Goal: Task Accomplishment & Management: Use online tool/utility

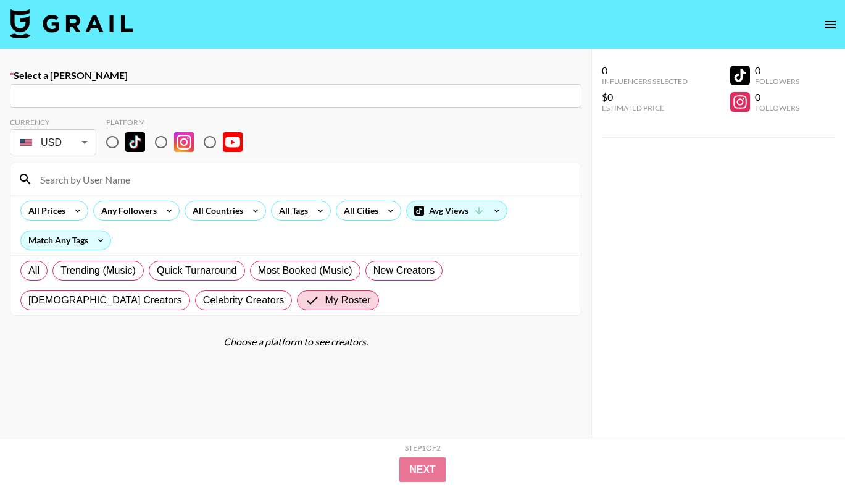
click at [107, 27] on img at bounding box center [72, 24] width 124 height 30
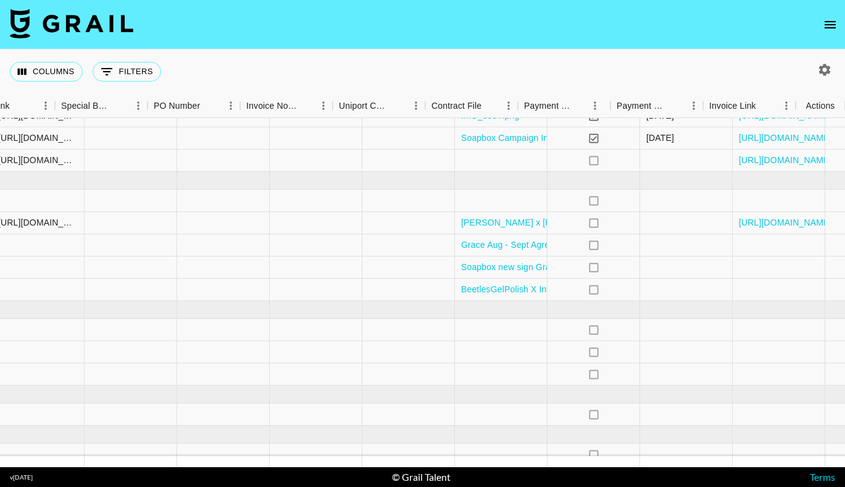
scroll to position [334, 1205]
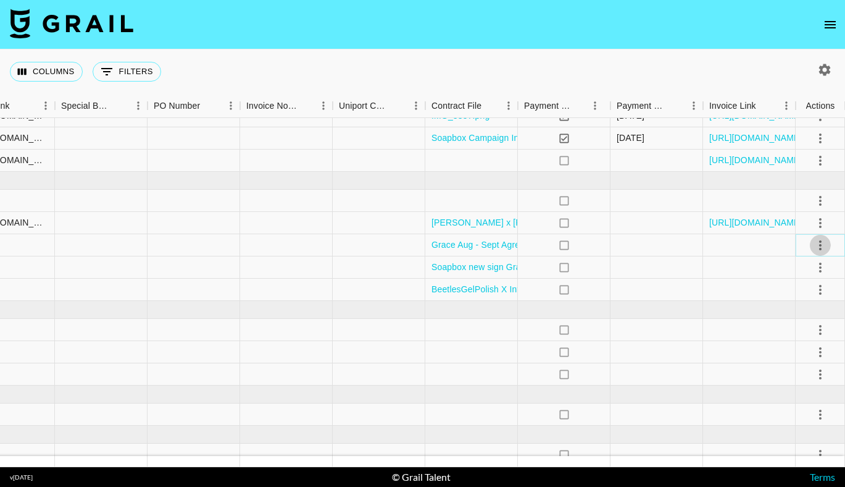
click at [824, 251] on icon "select merge strategy" at bounding box center [820, 245] width 15 height 15
click at [811, 361] on div "Approve" at bounding box center [794, 360] width 38 height 15
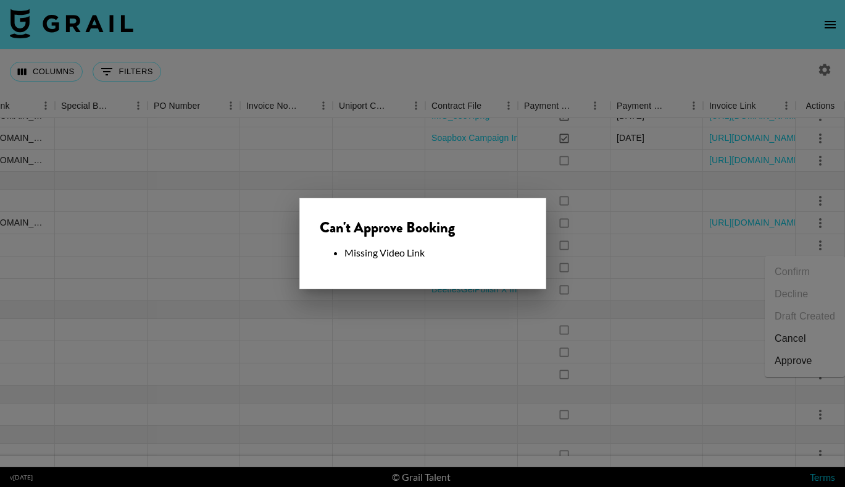
click at [624, 243] on div at bounding box center [422, 243] width 845 height 487
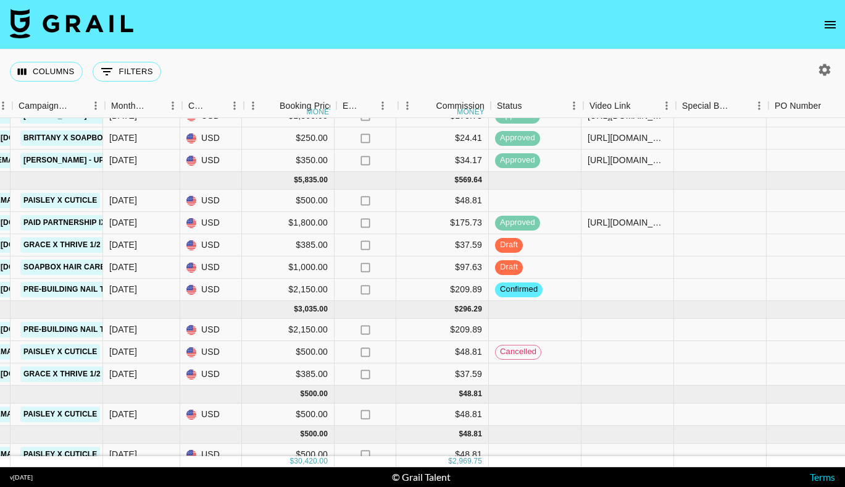
scroll to position [334, 579]
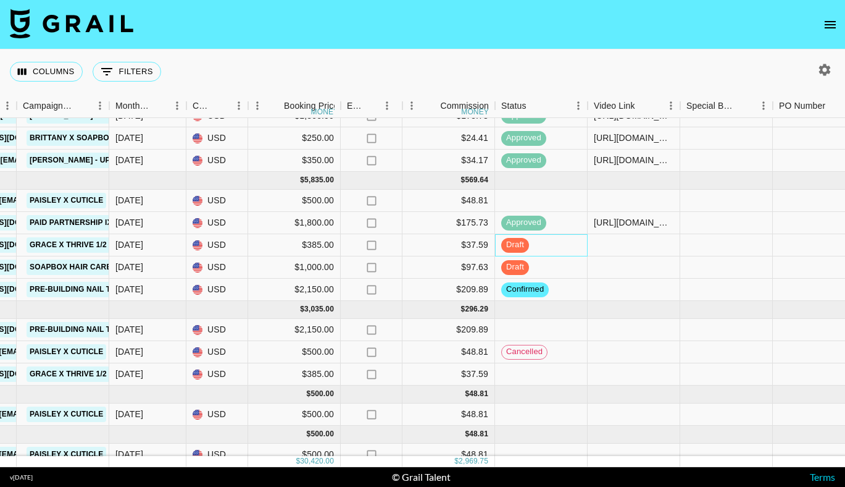
click at [533, 248] on div "draft" at bounding box center [541, 245] width 93 height 22
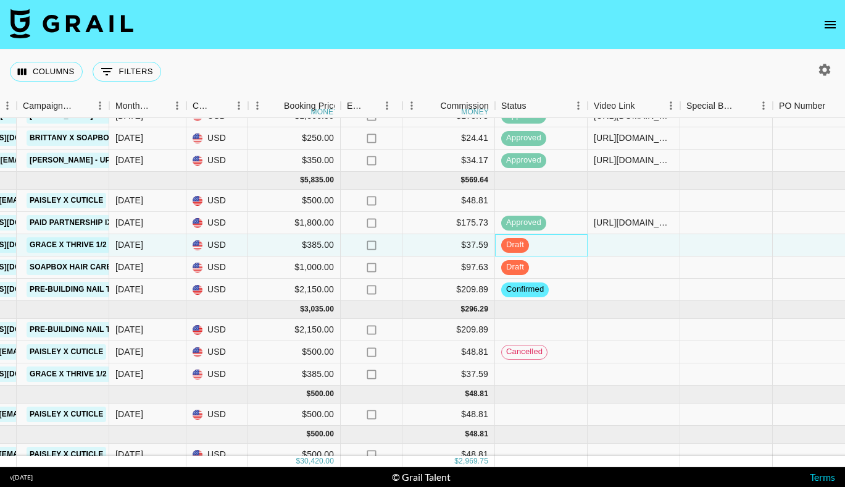
click at [533, 247] on div "draft" at bounding box center [541, 245] width 93 height 22
click at [606, 249] on div at bounding box center [634, 245] width 93 height 22
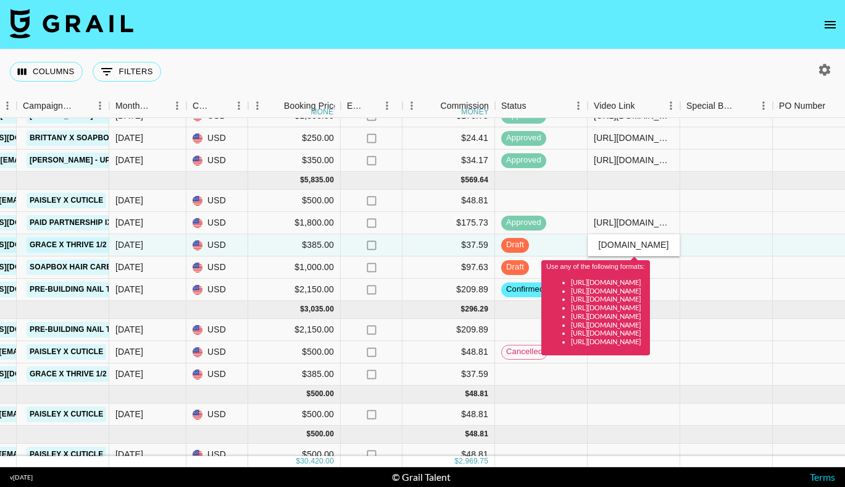
scroll to position [0, 0]
drag, startPoint x: 668, startPoint y: 245, endPoint x: 529, endPoint y: 240, distance: 139.7
click at [529, 240] on div "recBSU6QhH2fEh1A0 gracelucillejenkins [PERSON_NAME][EMAIL_ADDRESS][PERSON_NAME]…" at bounding box center [446, 245] width 2050 height 22
type input "[URL][DOMAIN_NAME]"
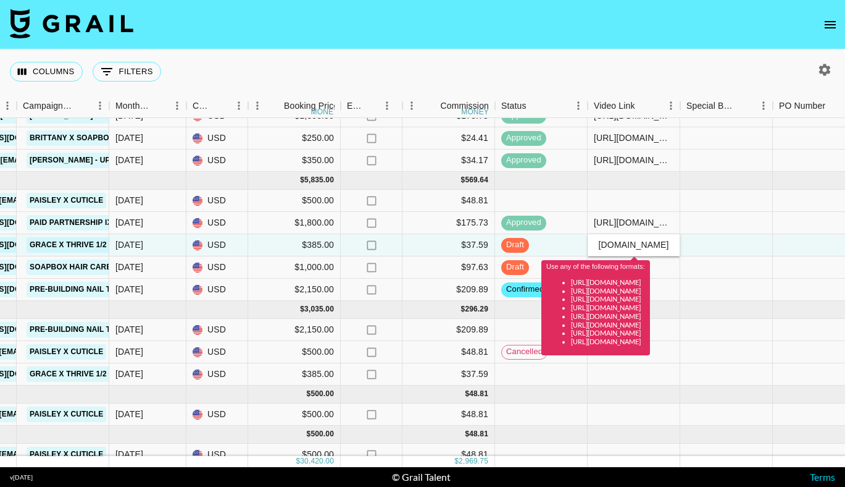
scroll to position [0, 0]
drag, startPoint x: 672, startPoint y: 245, endPoint x: 525, endPoint y: 243, distance: 147.0
click at [525, 243] on div "recBSU6QhH2fEh1A0 gracelucillejenkins [PERSON_NAME][EMAIL_ADDRESS][PERSON_NAME]…" at bounding box center [446, 245] width 2050 height 22
drag, startPoint x: 671, startPoint y: 246, endPoint x: 596, endPoint y: 235, distance: 76.2
click at [596, 235] on div "[URL][DOMAIN_NAME]" at bounding box center [634, 245] width 93 height 22
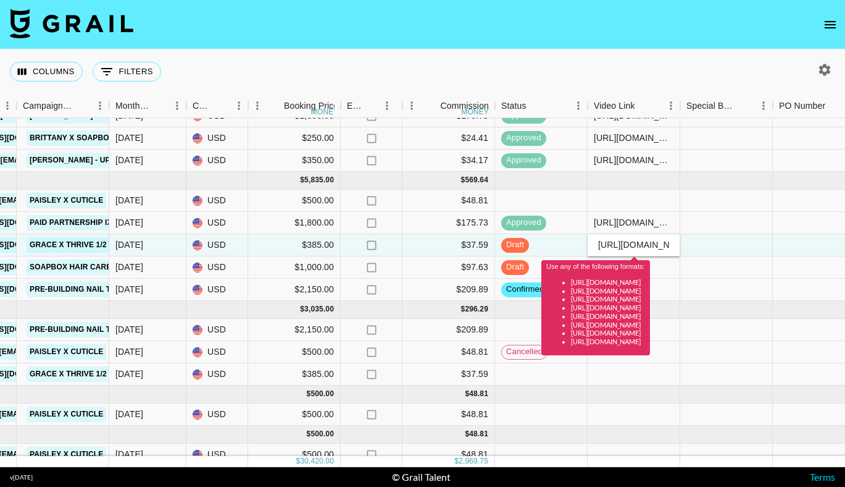
type input "[URL][DOMAIN_NAME]"
click at [604, 251] on div "Use any of the following formats: [URL][DOMAIN_NAME] [URL][DOMAIN_NAME] [URL][D…" at bounding box center [596, 303] width 109 height 104
click at [598, 244] on input "[URL][DOMAIN_NAME]" at bounding box center [634, 245] width 91 height 10
click at [713, 244] on div at bounding box center [727, 245] width 93 height 22
click at [656, 248] on input "[URL][DOMAIN_NAME]" at bounding box center [634, 245] width 91 height 10
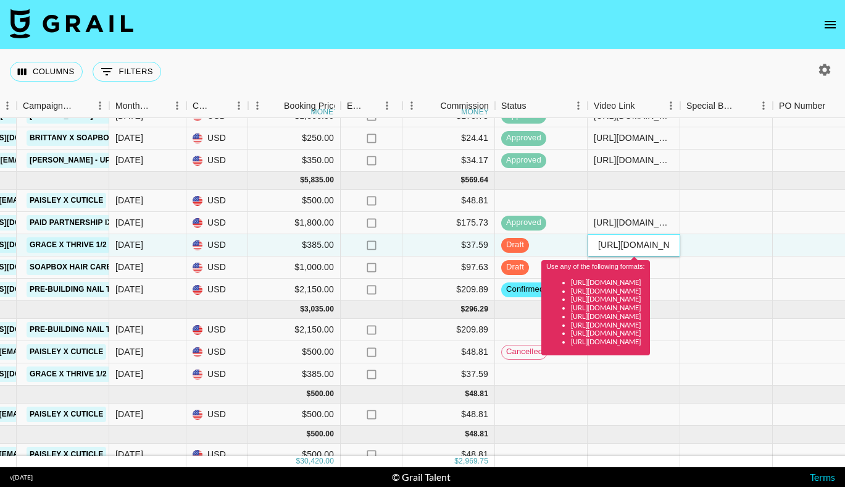
scroll to position [0, 73]
drag, startPoint x: 597, startPoint y: 246, endPoint x: 690, endPoint y: 247, distance: 93.9
click at [690, 247] on div "recBSU6QhH2fEh1A0 gracelucillejenkins [PERSON_NAME][EMAIL_ADDRESS][PERSON_NAME]…" at bounding box center [446, 245] width 2050 height 22
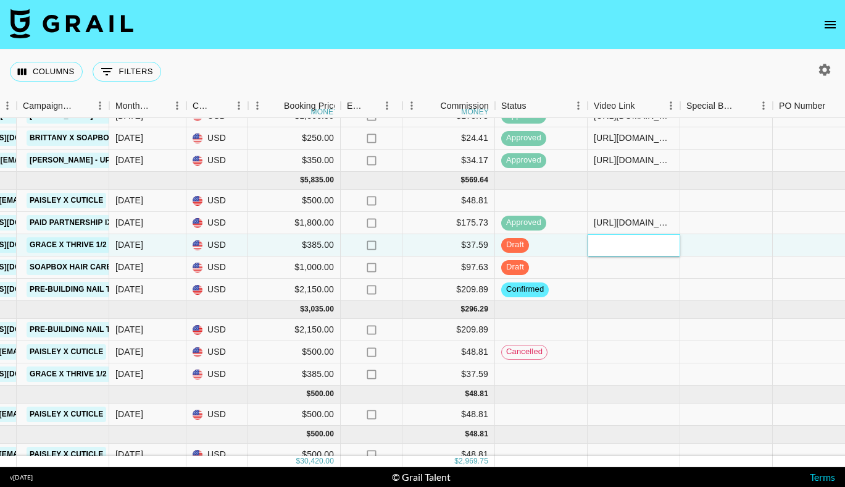
paste input "[URL][DOMAIN_NAME]"
type input "[URL][DOMAIN_NAME]"
click at [709, 246] on div at bounding box center [727, 245] width 93 height 22
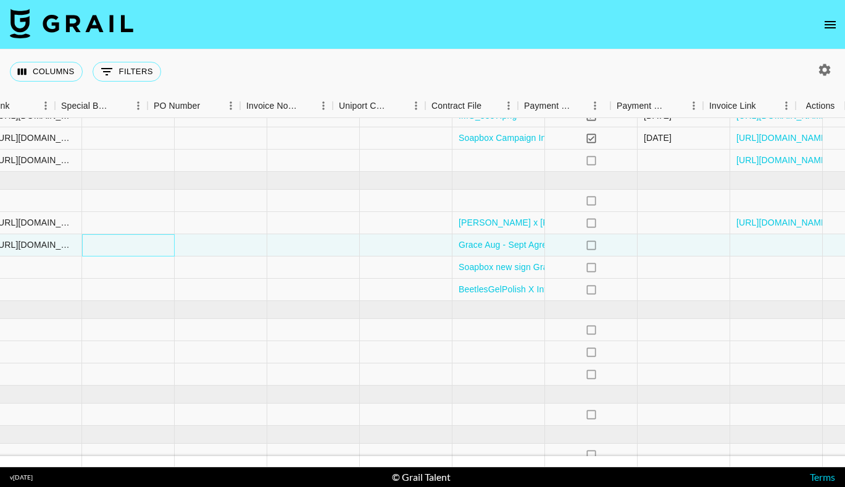
scroll to position [334, 1205]
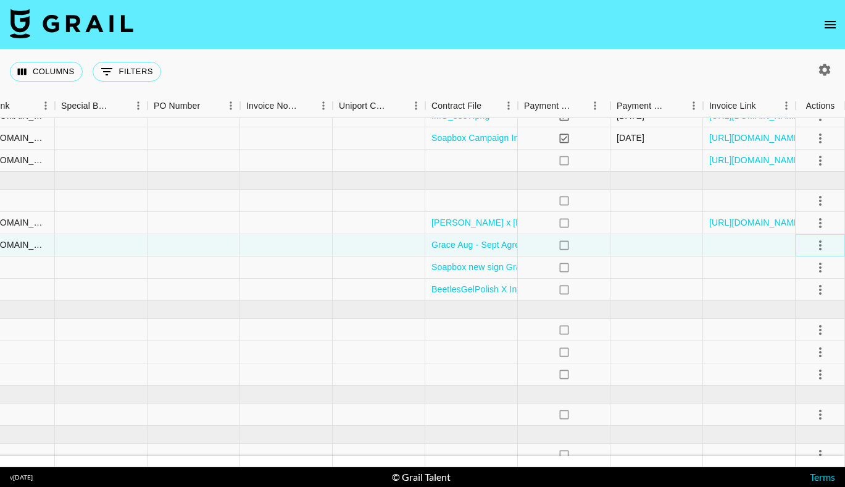
click at [820, 244] on icon "select merge strategy" at bounding box center [821, 245] width 2 height 10
click at [800, 361] on div "Approve" at bounding box center [794, 360] width 38 height 15
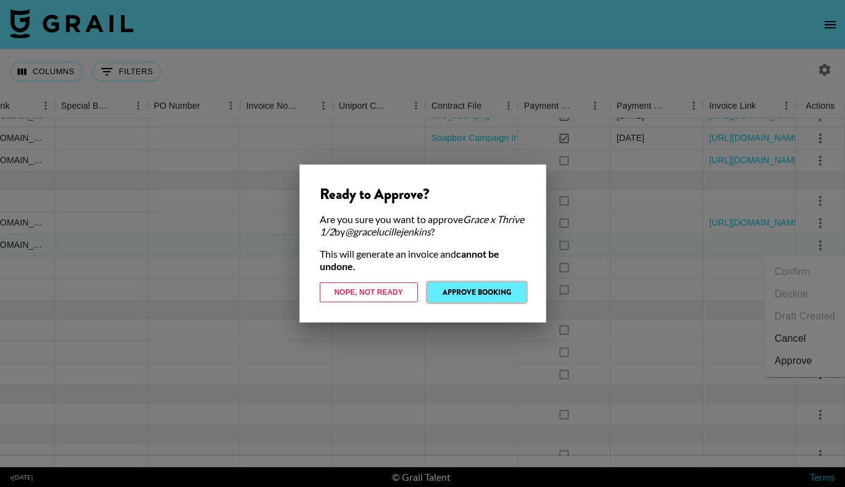
click at [482, 288] on button "Approve Booking" at bounding box center [477, 292] width 98 height 20
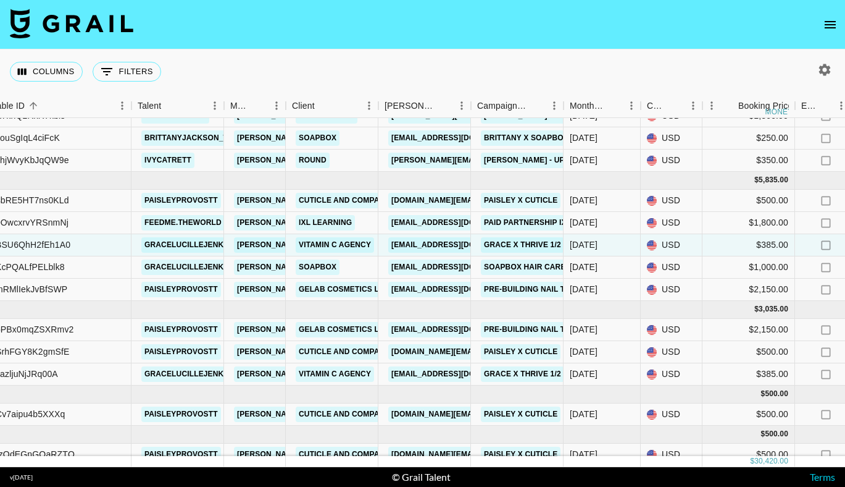
scroll to position [369, 125]
